Goal: Task Accomplishment & Management: Manage account settings

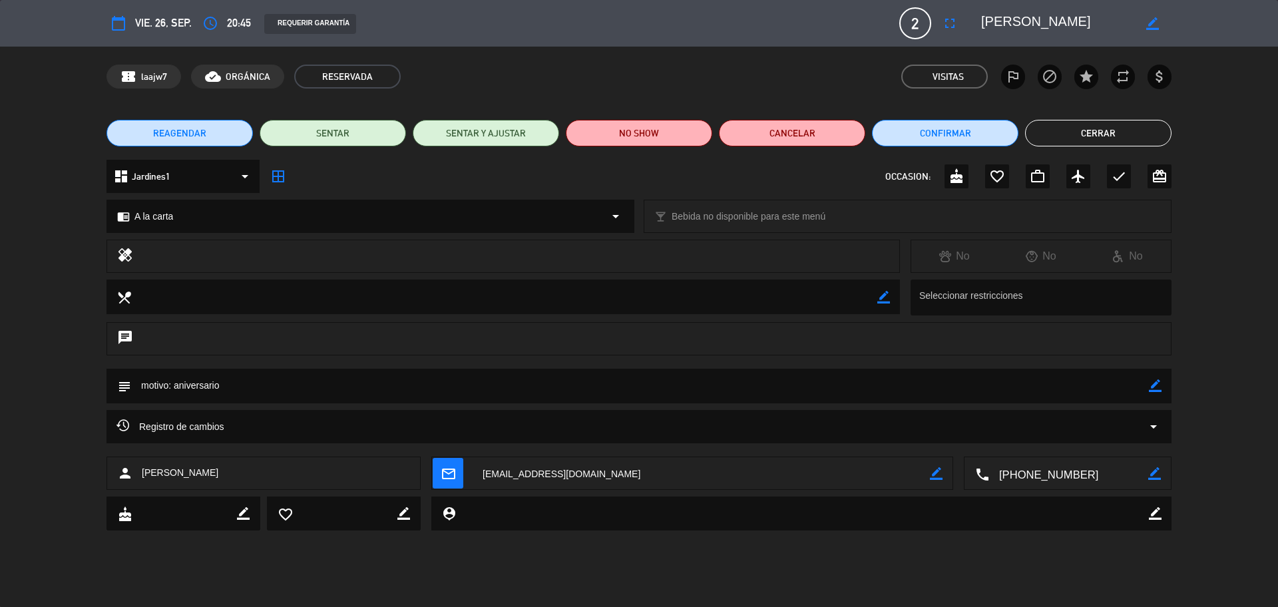
scroll to position [3048, 0]
click at [1055, 135] on button "Cerrar" at bounding box center [1098, 133] width 146 height 27
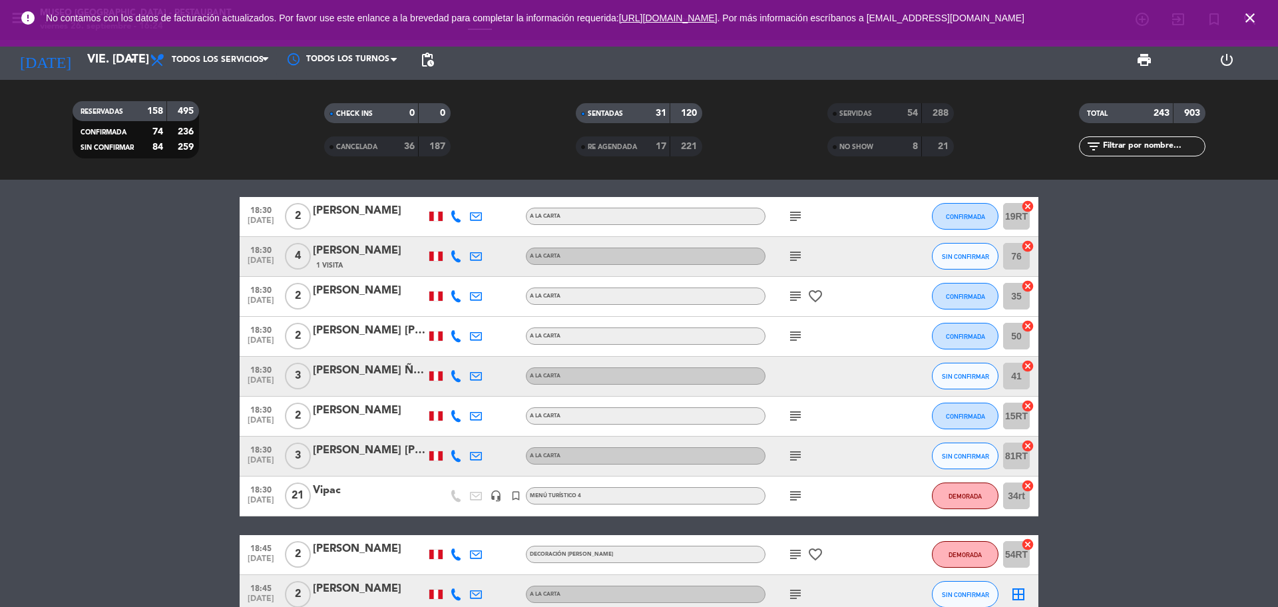
click at [1147, 148] on input "text" at bounding box center [1153, 146] width 103 height 15
click at [98, 69] on input "vie. [DATE]" at bounding box center [158, 60] width 154 height 27
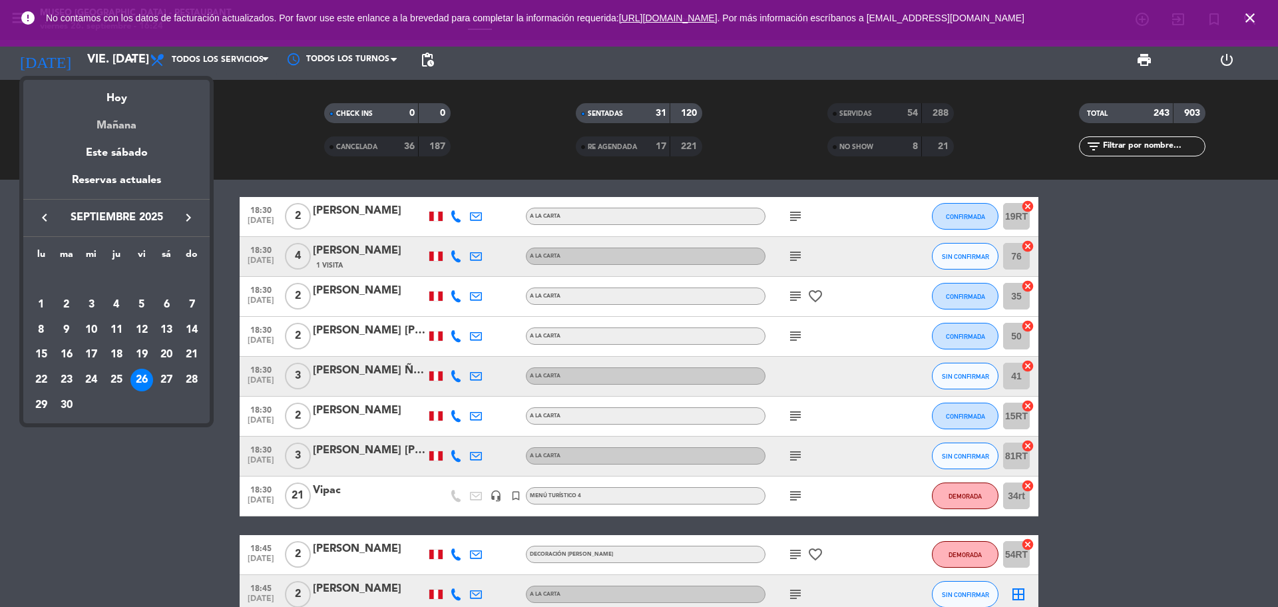
click at [124, 131] on div "Mañana" at bounding box center [116, 120] width 186 height 27
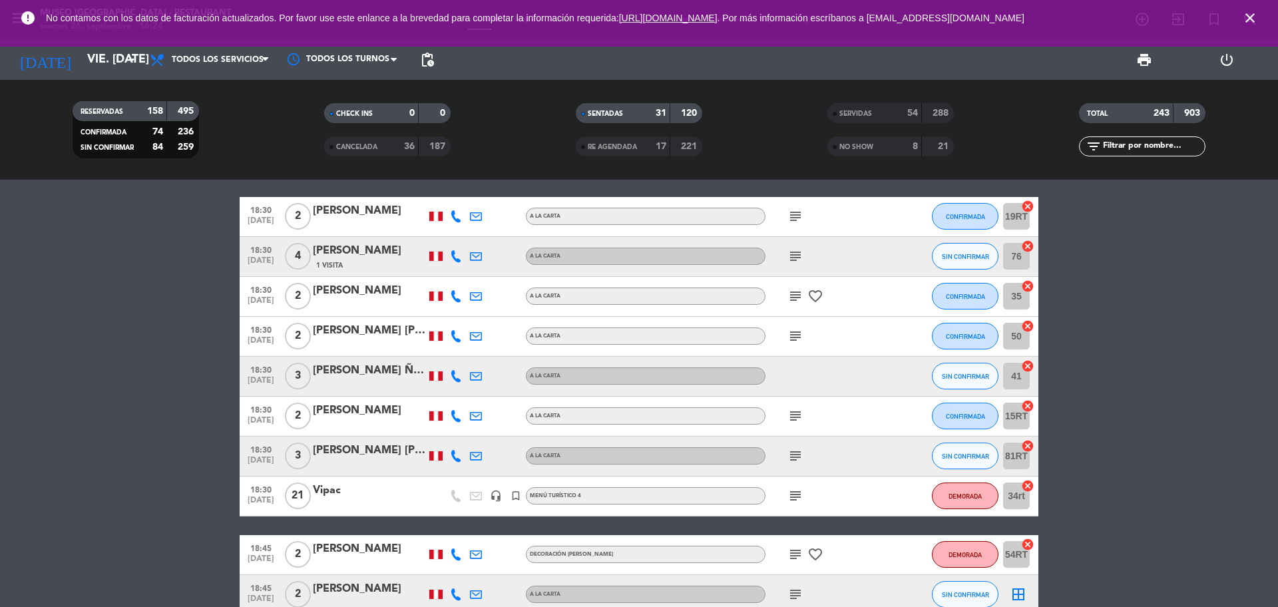
type input "sáb. [DATE]"
click at [1154, 148] on input "text" at bounding box center [1153, 146] width 103 height 15
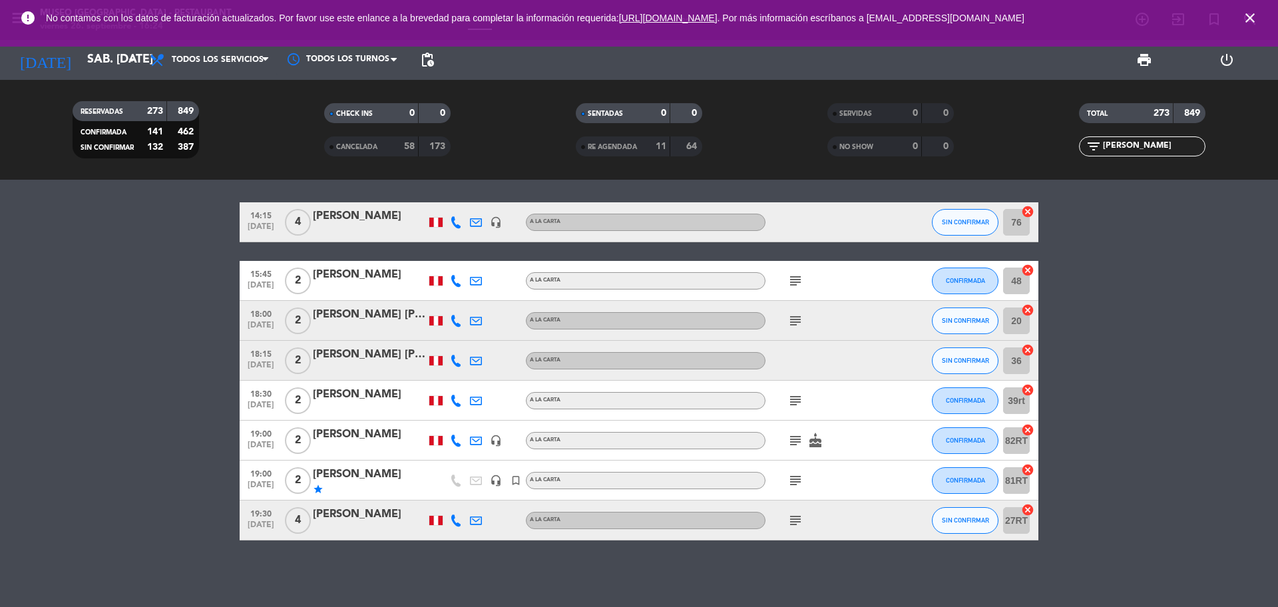
scroll to position [0, 0]
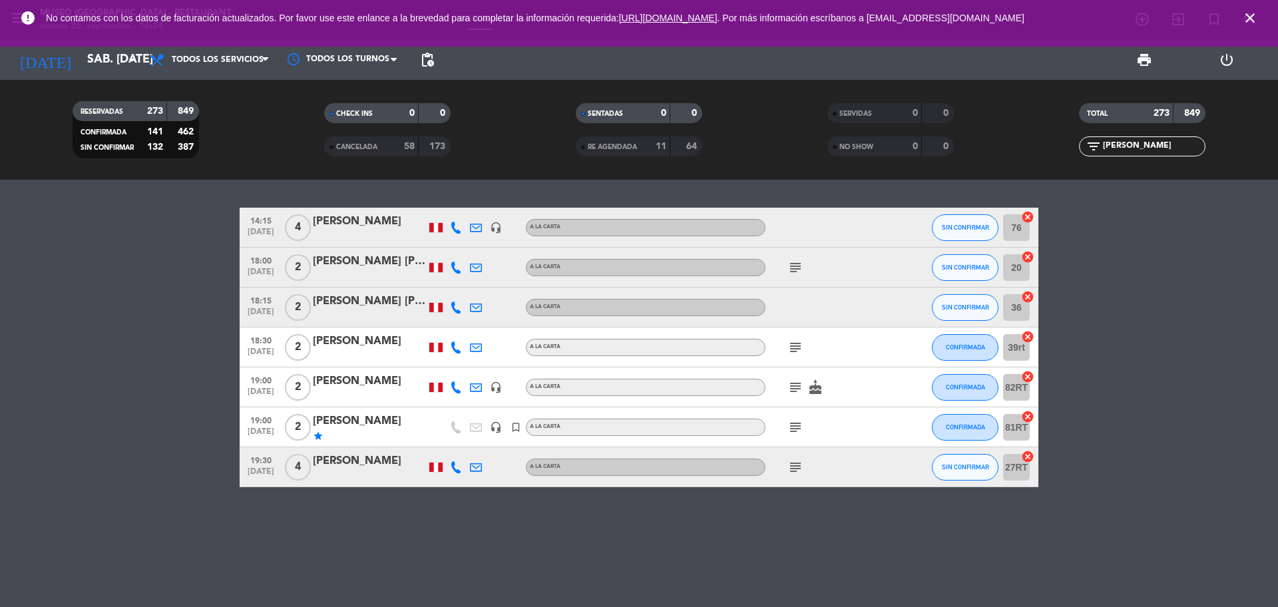
type input "[PERSON_NAME]"
click at [495, 431] on icon "headset_mic" at bounding box center [496, 427] width 12 height 12
click at [423, 428] on div "[PERSON_NAME]" at bounding box center [369, 421] width 113 height 17
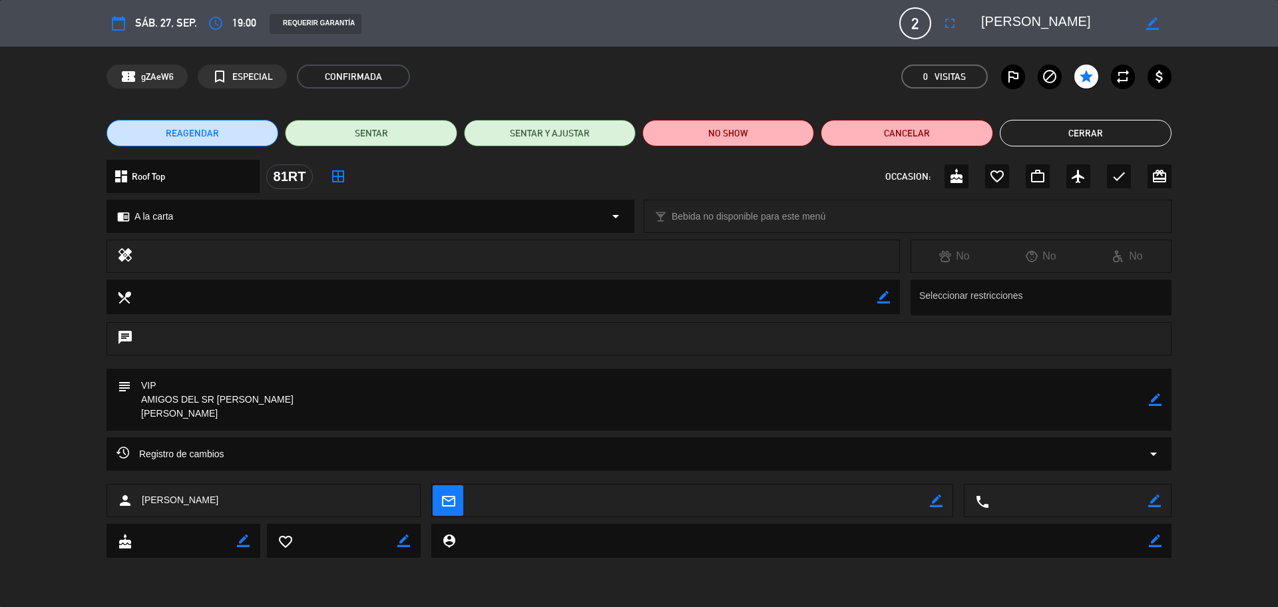
drag, startPoint x: 1150, startPoint y: 405, endPoint x: 1013, endPoint y: 409, distance: 137.2
click at [1150, 404] on icon "border_color" at bounding box center [1155, 399] width 13 height 13
click at [816, 439] on div "Registro de cambios arrow_drop_down" at bounding box center [639, 453] width 1065 height 33
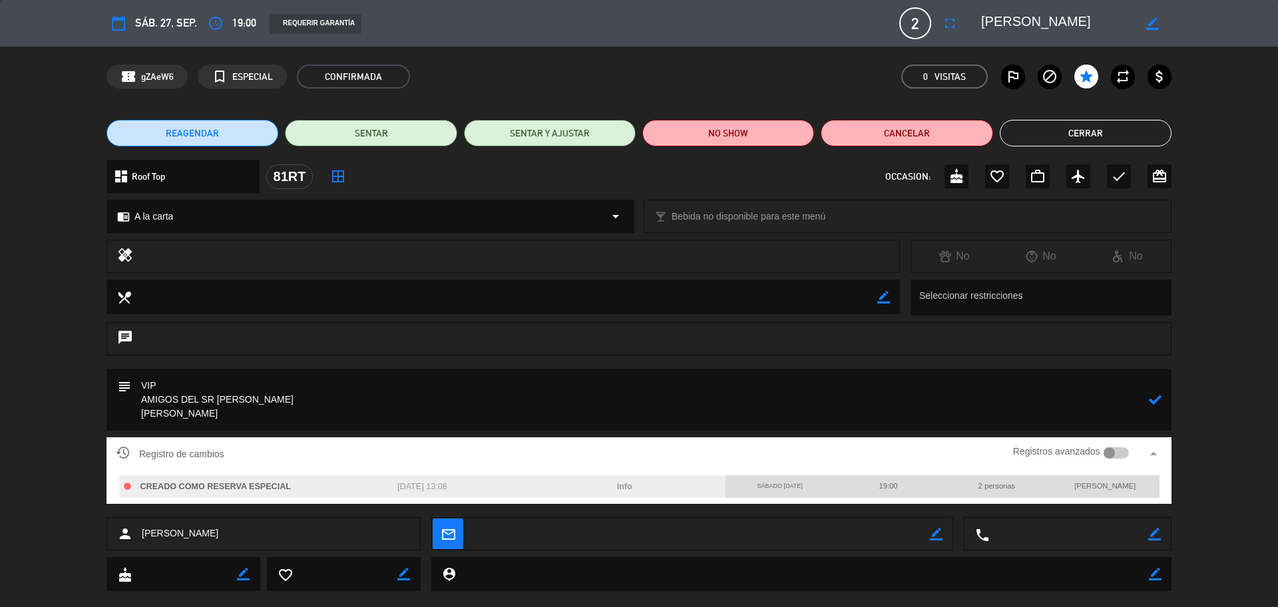
click at [246, 415] on textarea at bounding box center [640, 400] width 1018 height 62
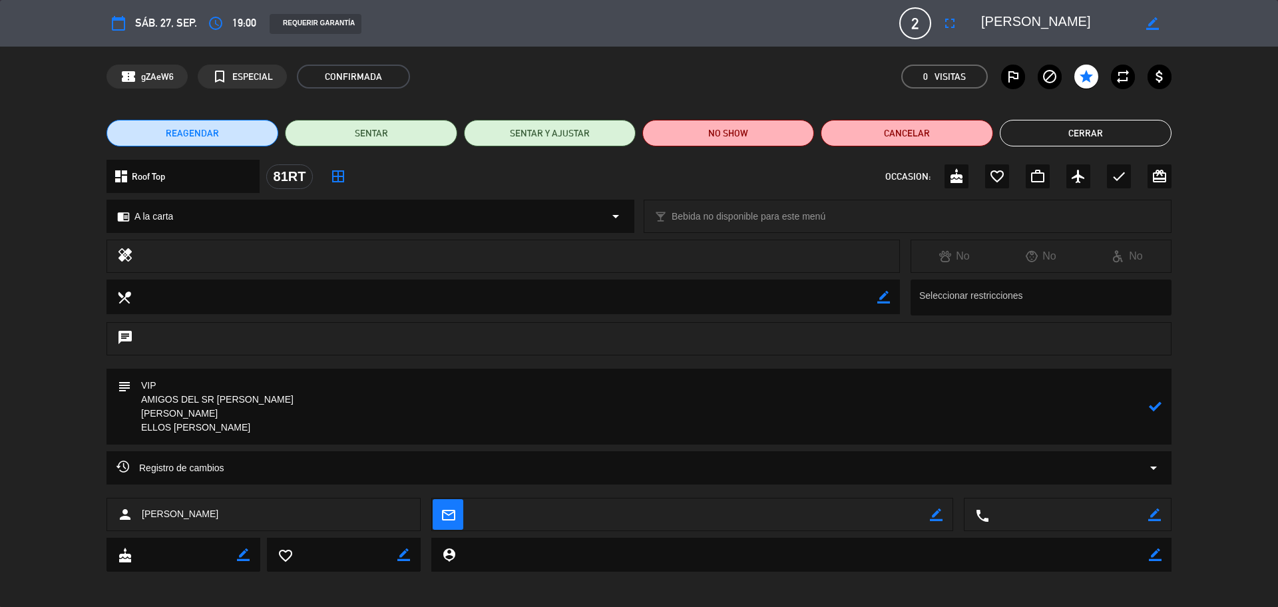
type textarea "VIP AMIGOS DEL SR [PERSON_NAME] [PERSON_NAME] ELLOS [PERSON_NAME]"
click at [1158, 407] on icon at bounding box center [1155, 406] width 13 height 13
